Goal: Check status

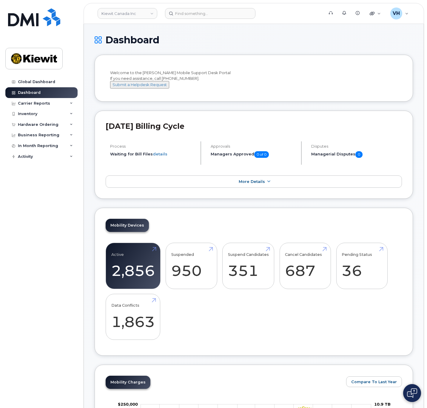
click at [284, 272] on img at bounding box center [412, 393] width 10 height 10
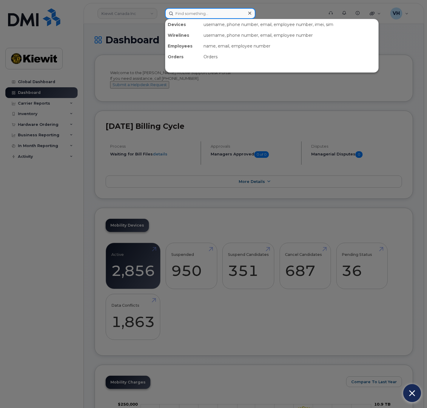
click at [177, 16] on input at bounding box center [210, 13] width 91 height 11
paste input "294065"
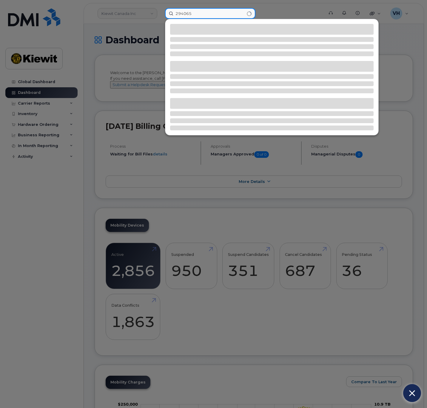
type input "294065"
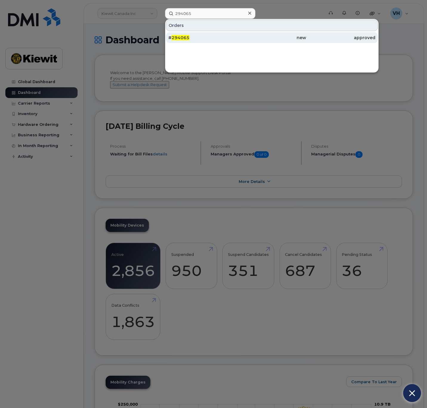
click at [192, 38] on div "# 294065" at bounding box center [202, 38] width 69 height 6
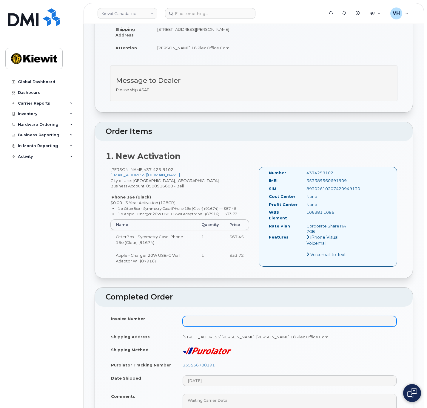
scroll to position [134, 0]
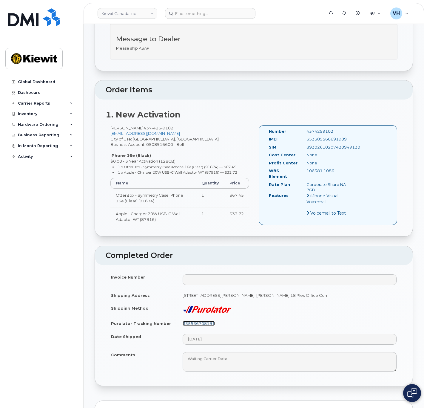
click at [209, 322] on link "335536708191" at bounding box center [199, 323] width 32 height 5
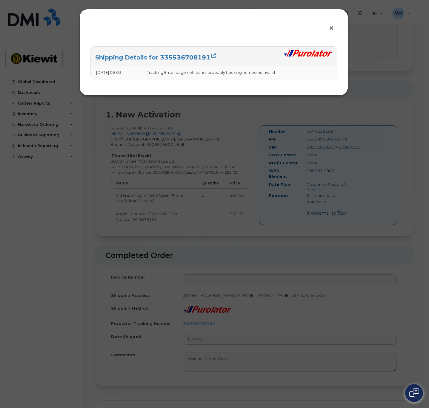
click at [331, 28] on span "×" at bounding box center [331, 28] width 5 height 11
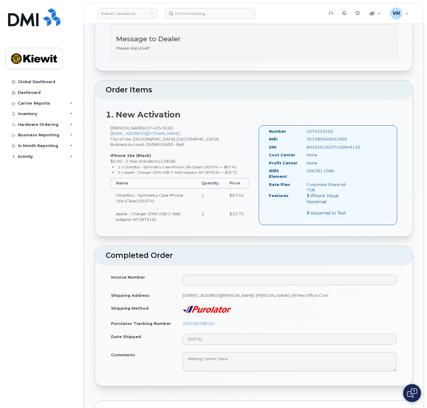
drag, startPoint x: 182, startPoint y: 295, endPoint x: 375, endPoint y: 289, distance: 193.6
click at [375, 289] on td "1 Holt Rd S Bowmanville ON L1C 3Z8, attention: Philippe Arcouet 18 Plex Office …" at bounding box center [289, 295] width 225 height 13
copy td "1 Holt Rd S Bowmanville ON L1C 3Z8, attention: Philippe Arcouet 18 Plex Office …"
